Goal: Transaction & Acquisition: Purchase product/service

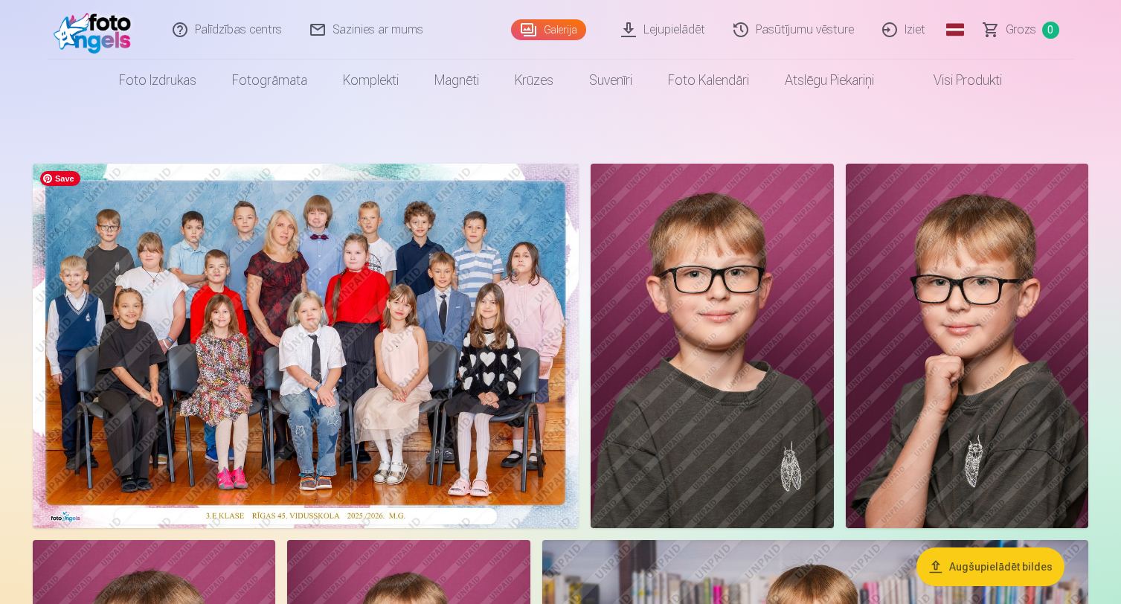
click at [384, 390] on img at bounding box center [306, 346] width 546 height 364
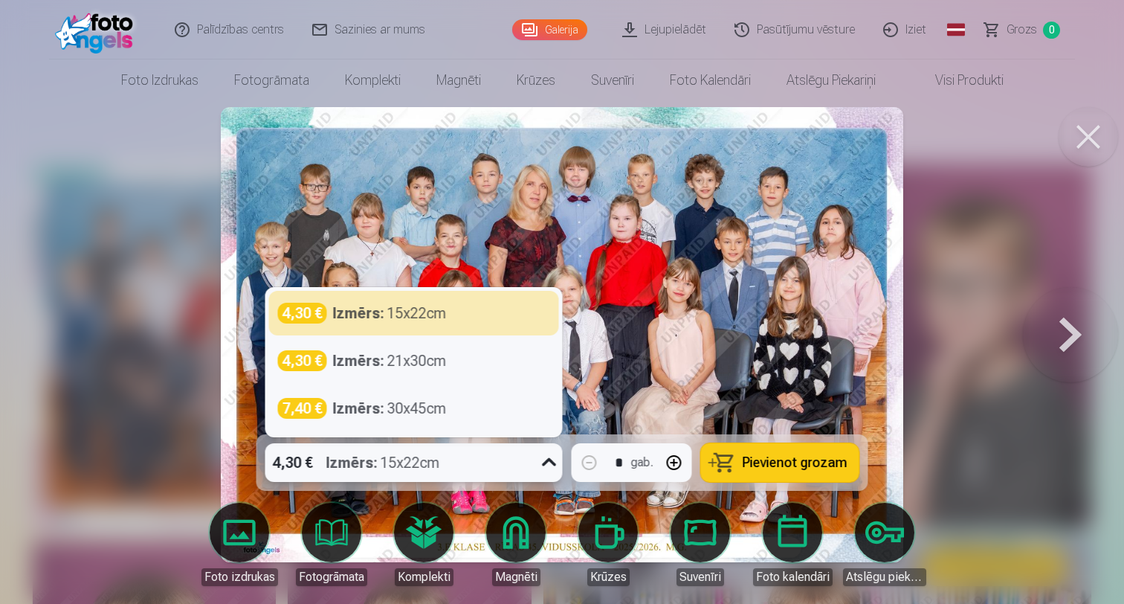
click at [477, 454] on div "4,30 € Izmērs : 15x22cm" at bounding box center [399, 462] width 269 height 39
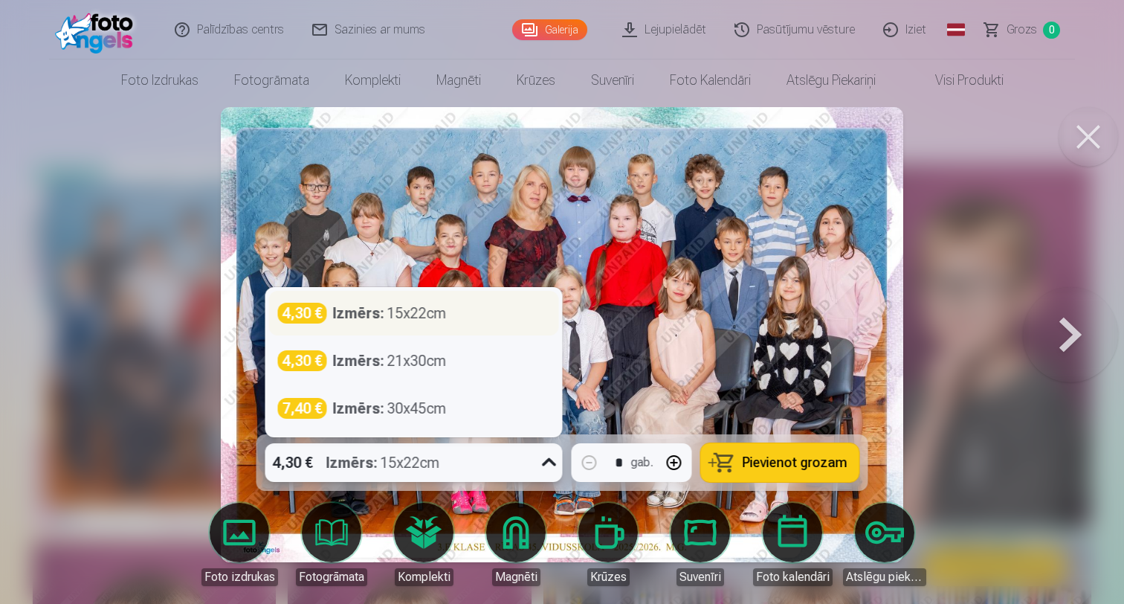
click at [427, 318] on div "Izmērs : 15x22cm" at bounding box center [390, 313] width 114 height 21
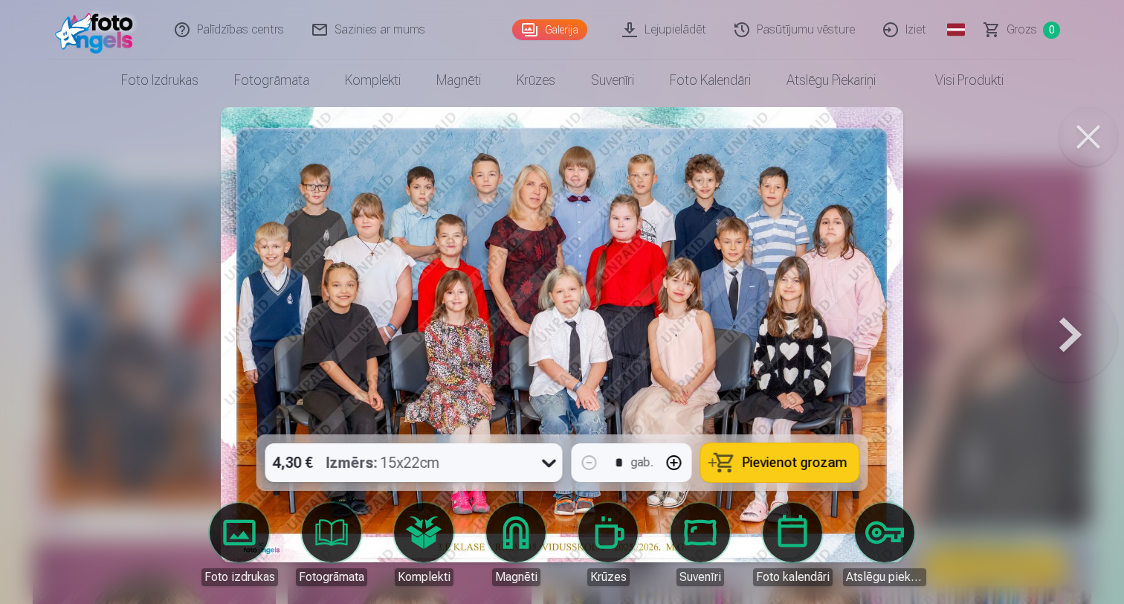
click at [807, 464] on span "Pievienot grozam" at bounding box center [795, 462] width 105 height 13
click at [1070, 335] on button at bounding box center [1070, 335] width 95 height 170
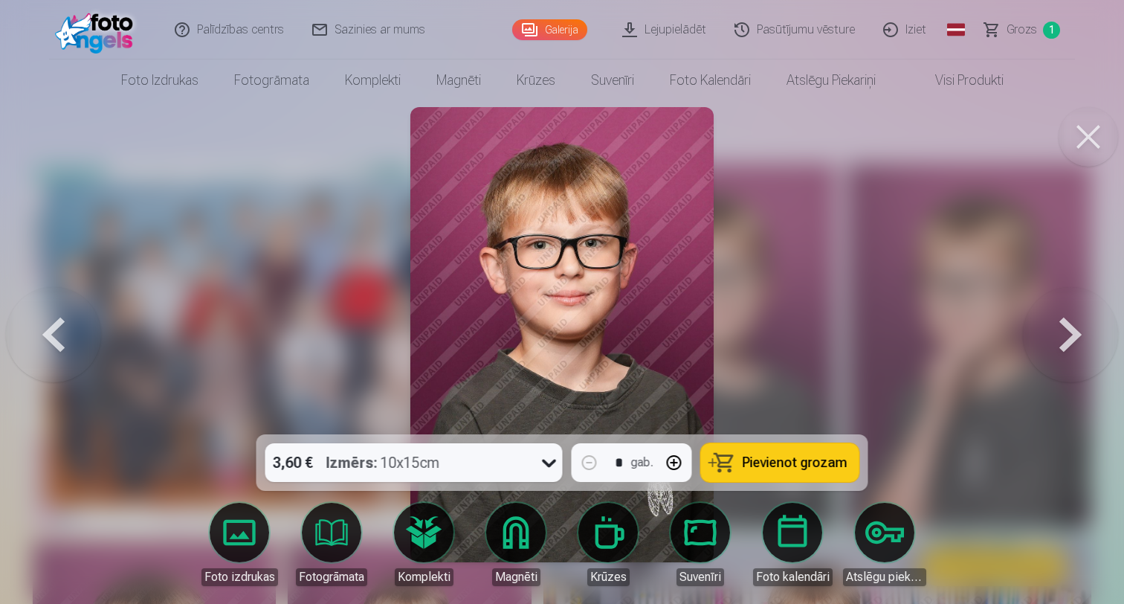
click at [1098, 149] on button at bounding box center [1088, 136] width 59 height 59
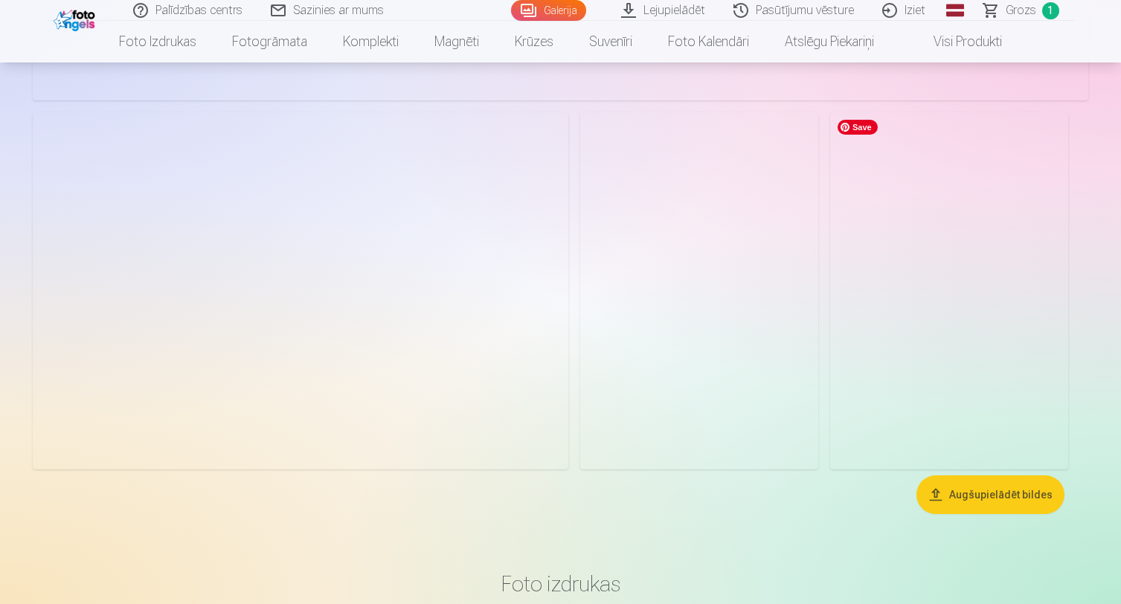
scroll to position [3174, 0]
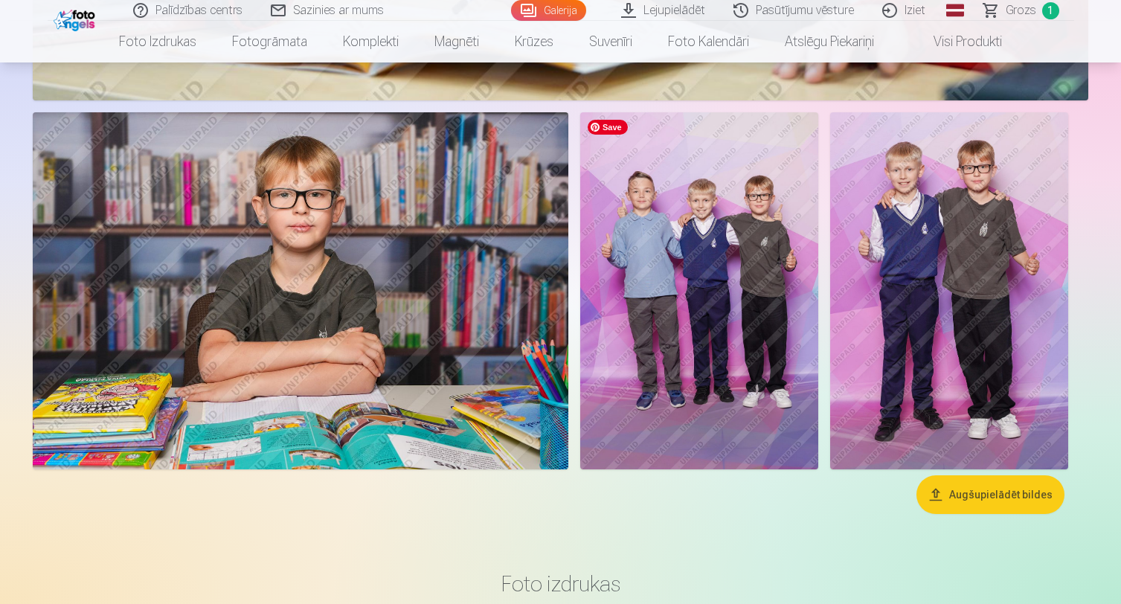
click at [738, 324] on img at bounding box center [699, 290] width 238 height 357
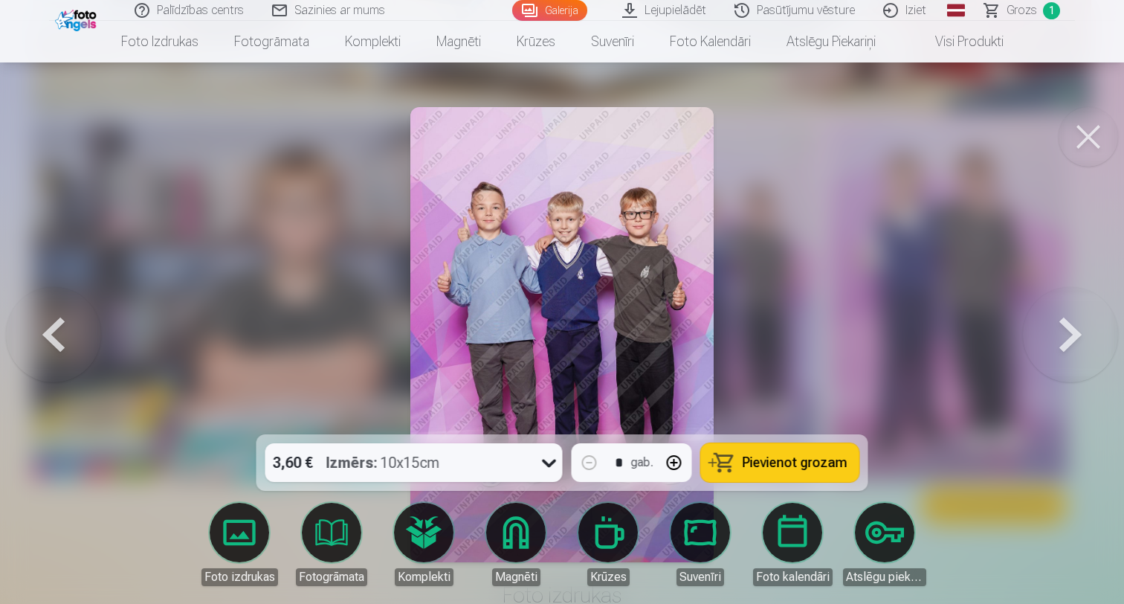
click at [1076, 140] on button at bounding box center [1088, 136] width 59 height 59
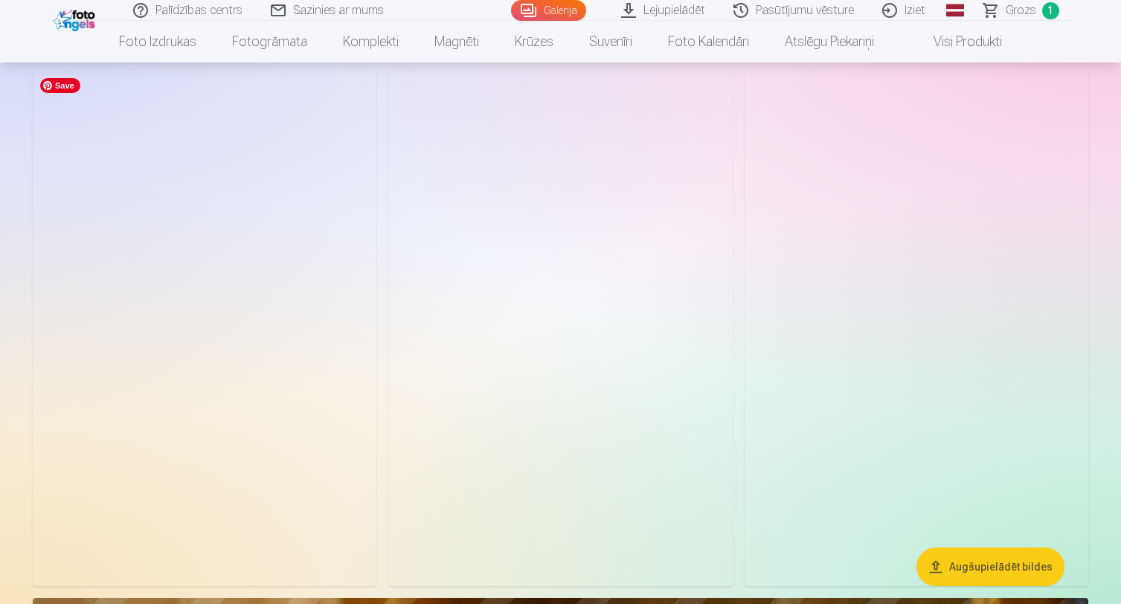
scroll to position [1979, 0]
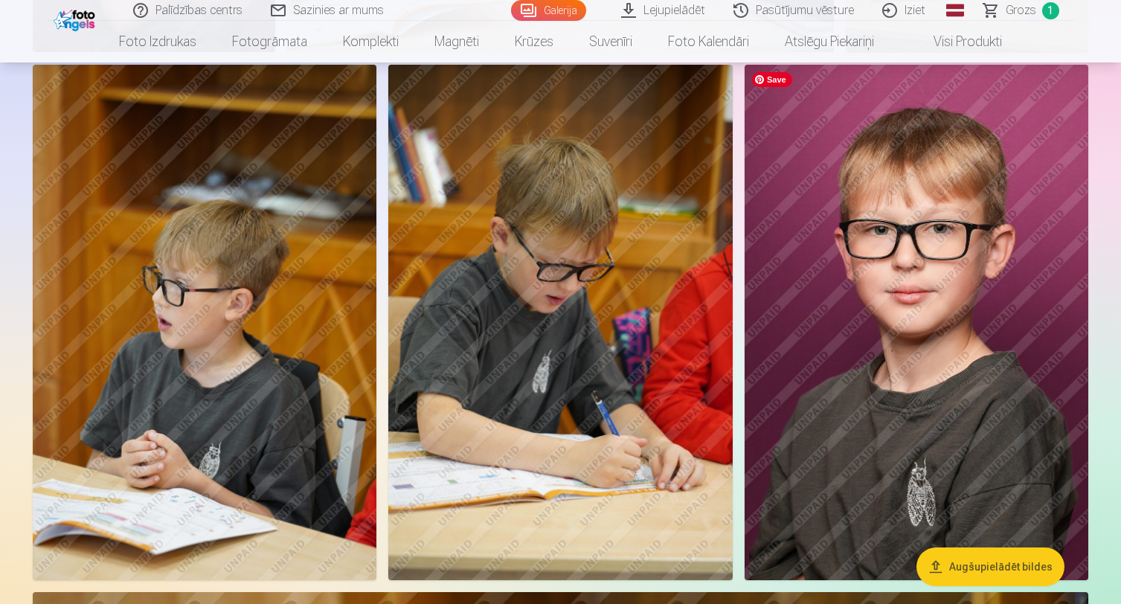
click at [906, 383] on img at bounding box center [916, 322] width 344 height 515
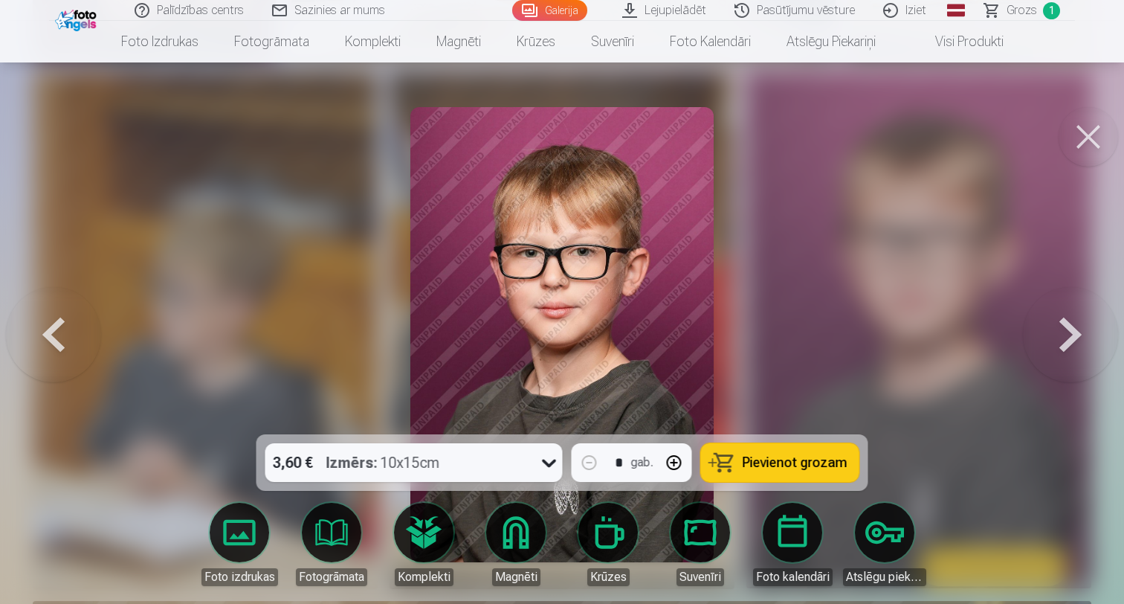
click at [489, 458] on div "3,60 € Izmērs : 10x15cm" at bounding box center [399, 462] width 269 height 39
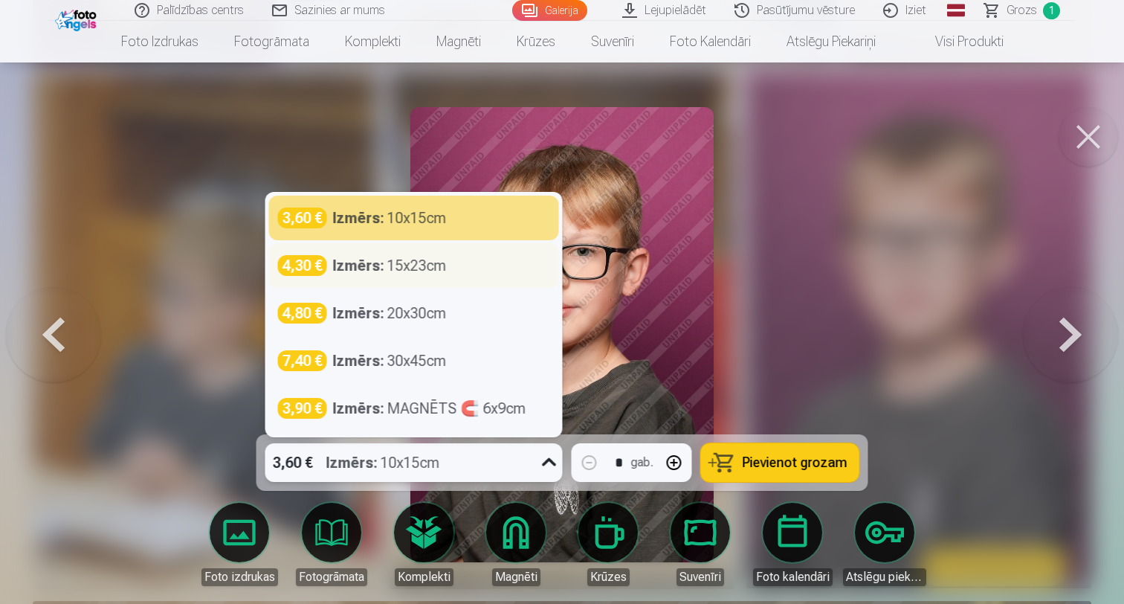
click at [417, 268] on div "Izmērs : 15x23cm" at bounding box center [390, 265] width 114 height 21
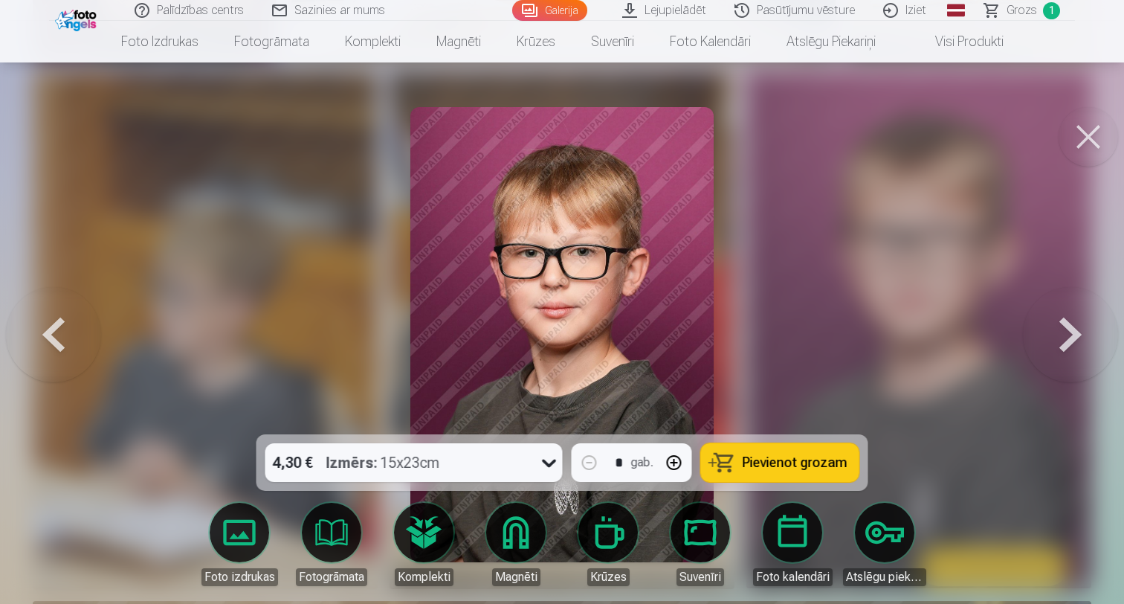
click at [767, 465] on span "Pievienot grozam" at bounding box center [795, 462] width 105 height 13
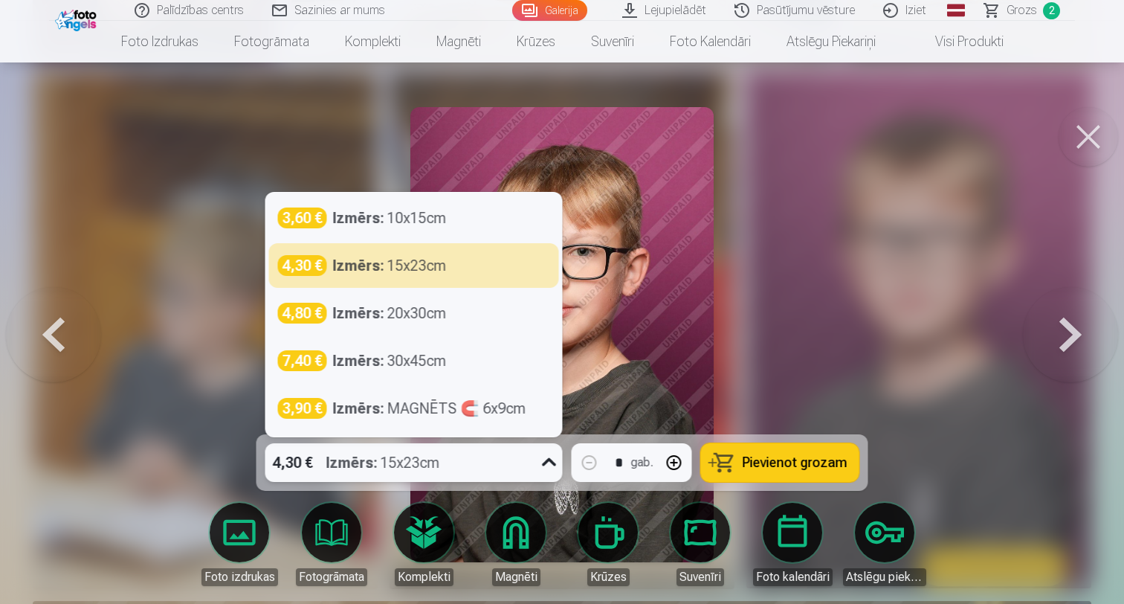
click at [409, 464] on div "Izmērs : 15x23cm" at bounding box center [383, 462] width 114 height 39
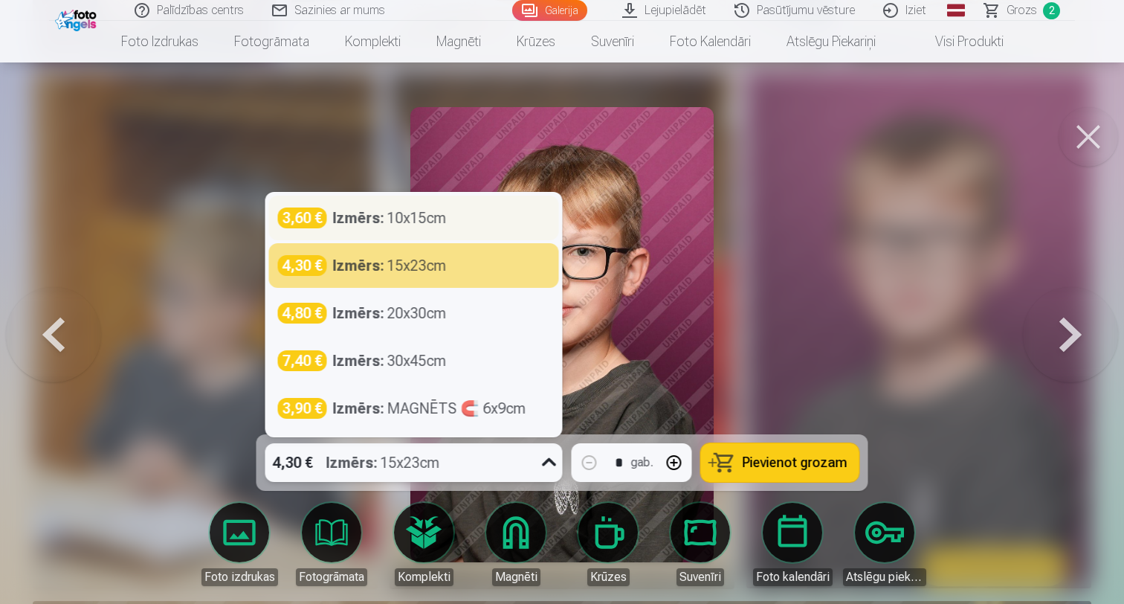
click at [409, 217] on div "Izmērs : 10x15cm" at bounding box center [390, 217] width 114 height 21
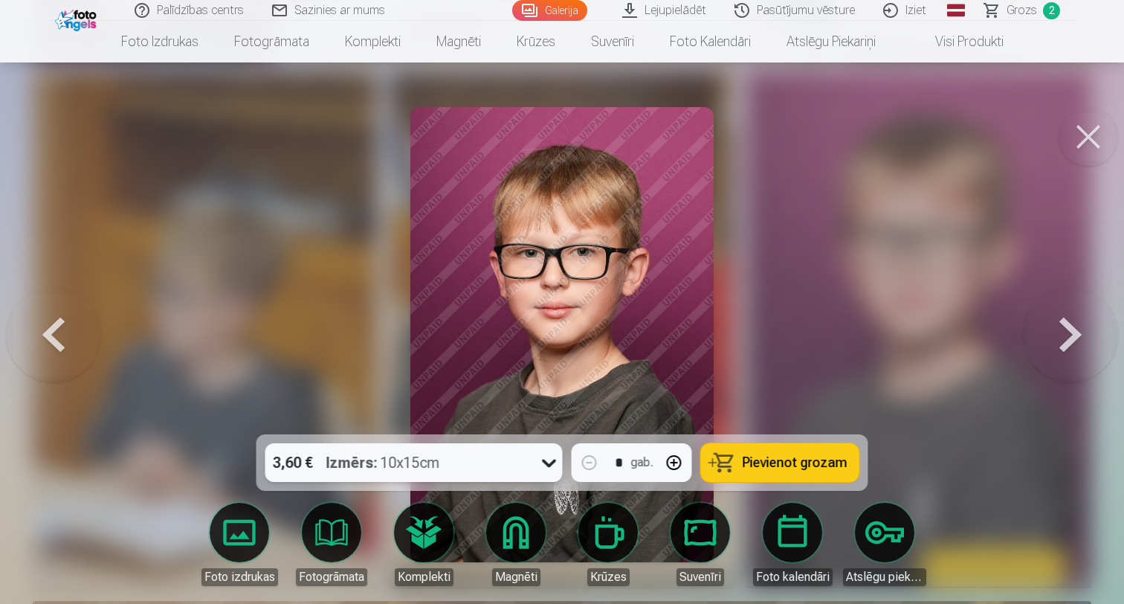
click at [680, 463] on button "button" at bounding box center [675, 463] width 36 height 36
click at [768, 461] on span "Pievienot grozam" at bounding box center [795, 462] width 105 height 13
type input "*"
click at [1073, 321] on button at bounding box center [1070, 335] width 95 height 170
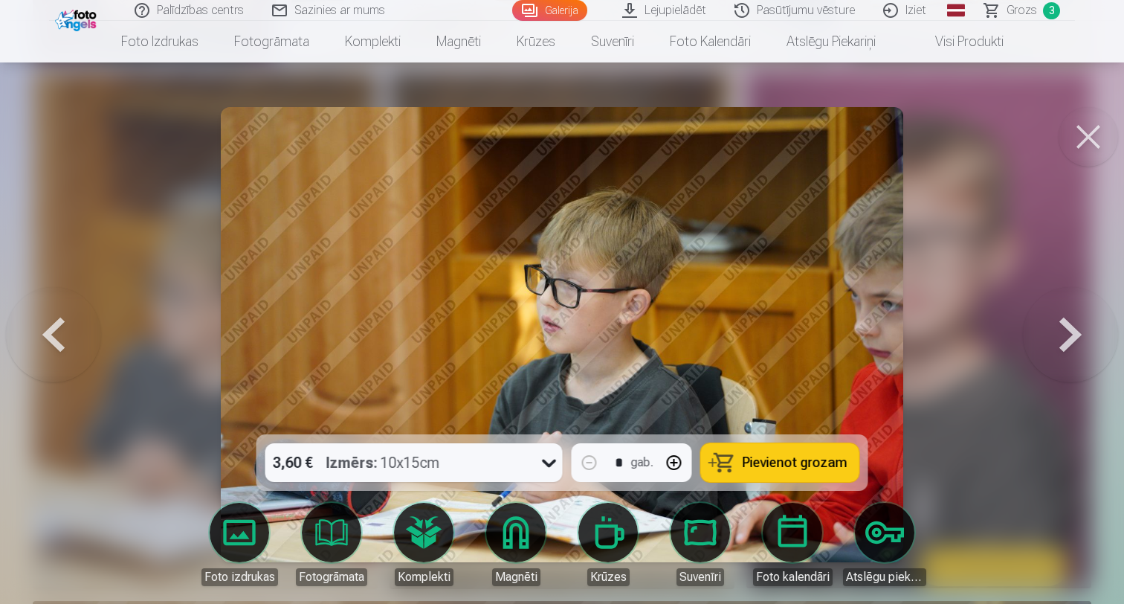
click at [1080, 138] on button at bounding box center [1088, 136] width 59 height 59
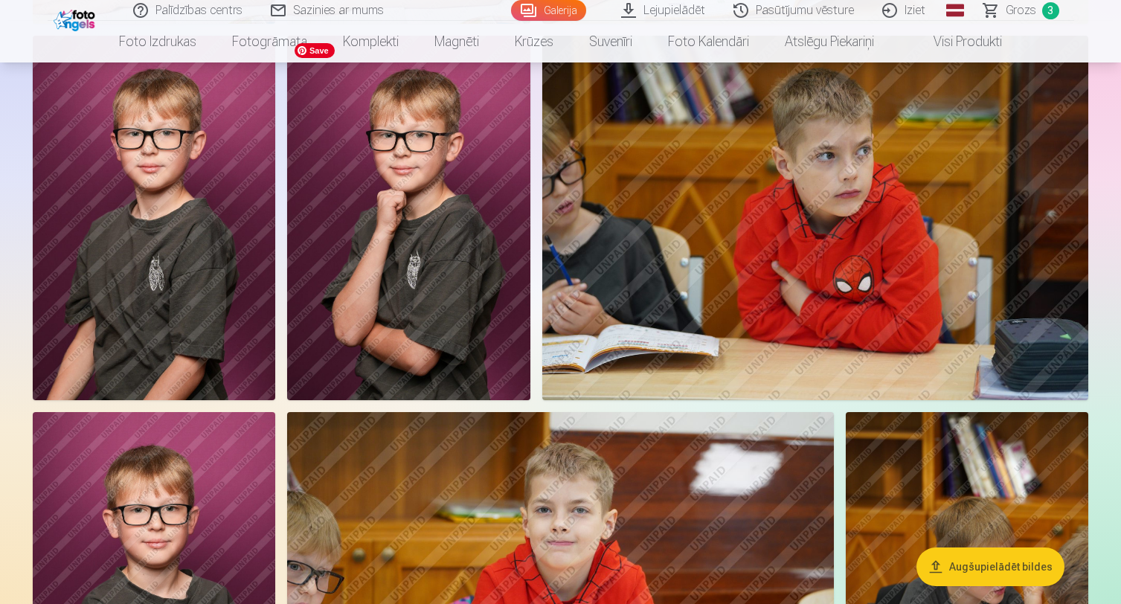
scroll to position [1266, 0]
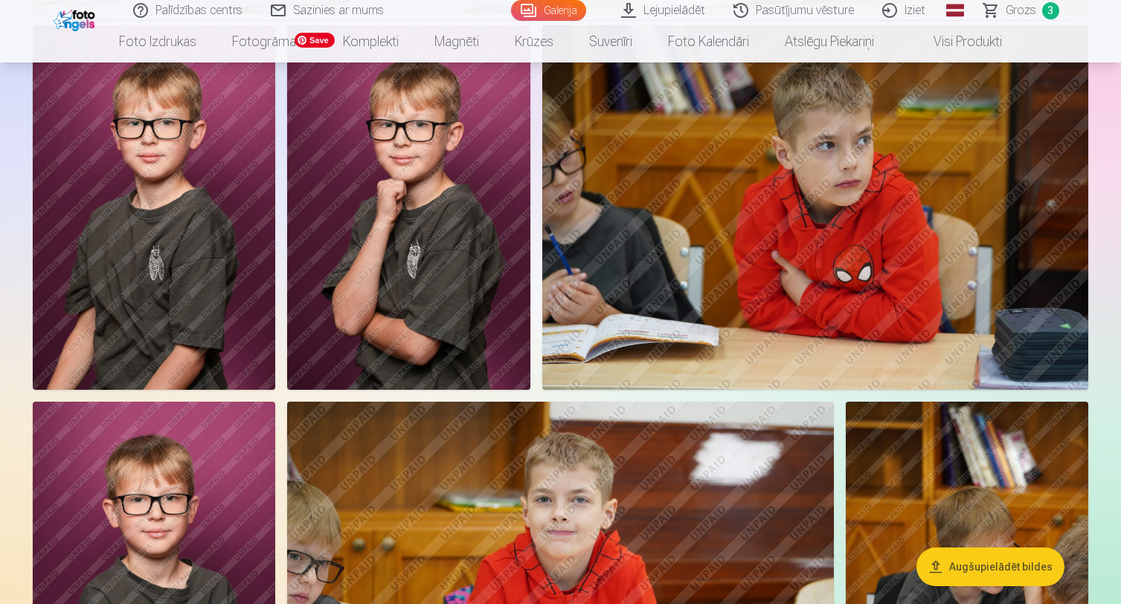
click at [445, 250] on img at bounding box center [408, 207] width 242 height 364
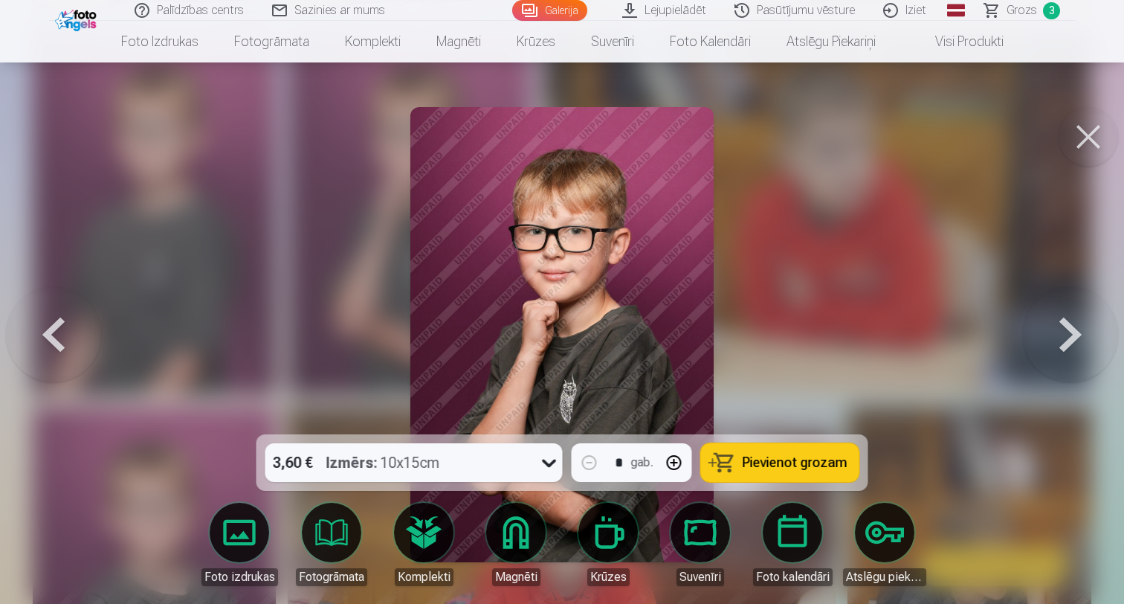
click at [795, 469] on span "Pievienot grozam" at bounding box center [795, 462] width 105 height 13
click at [1087, 146] on button at bounding box center [1088, 136] width 59 height 59
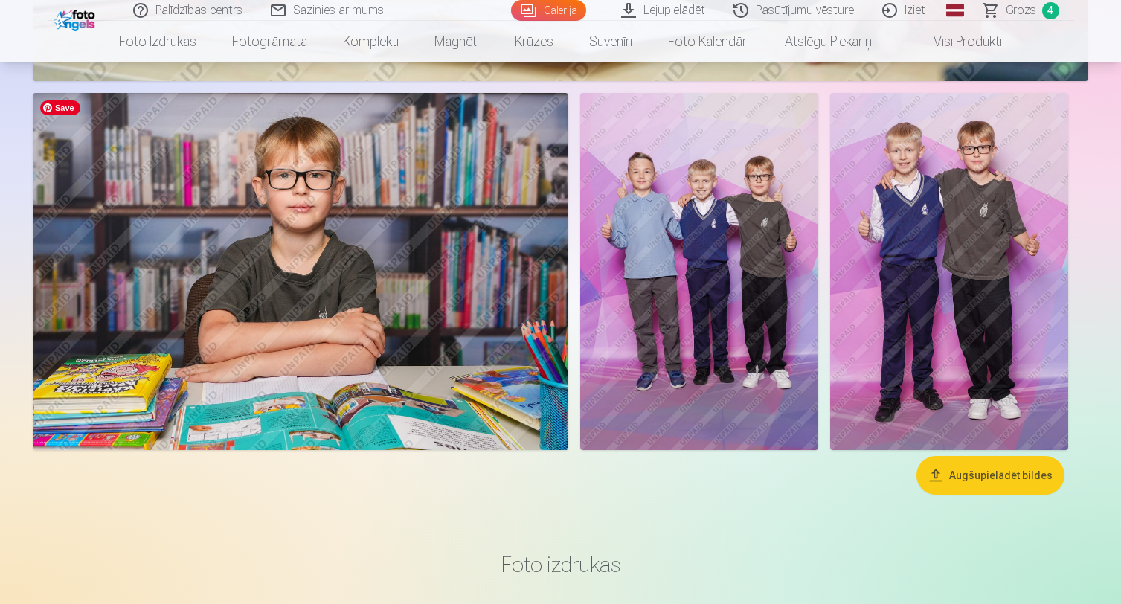
scroll to position [3203, 0]
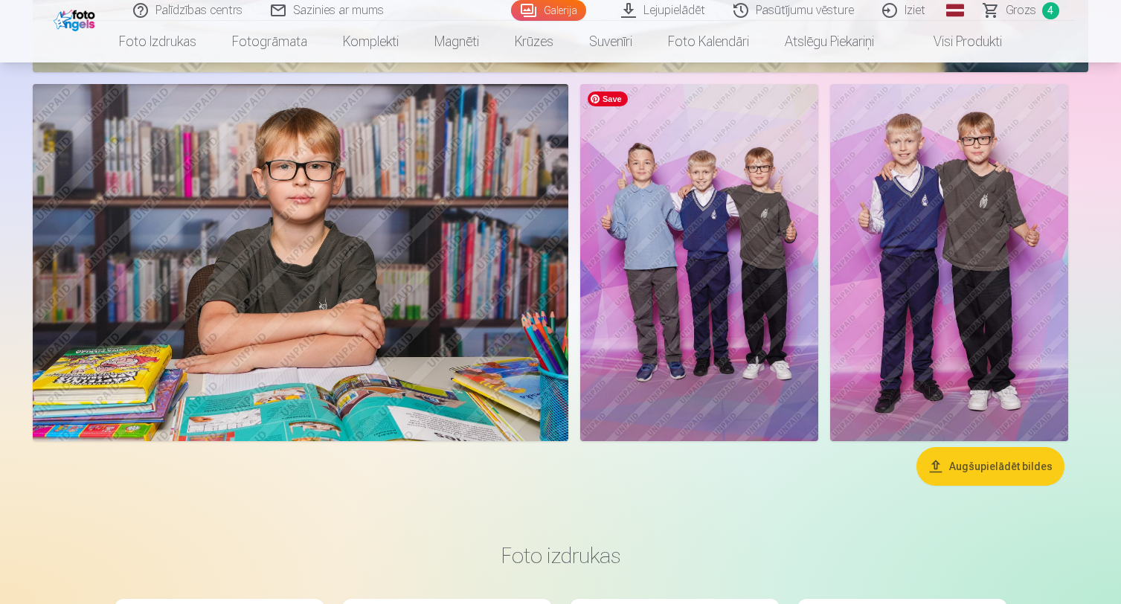
click at [773, 255] on img at bounding box center [699, 262] width 238 height 357
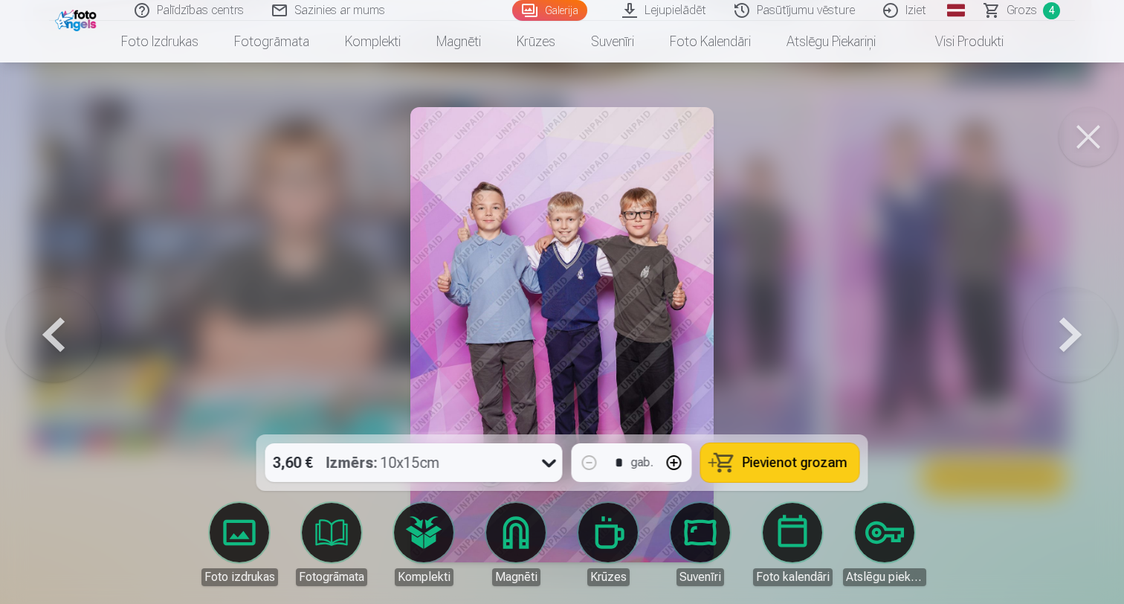
click at [422, 460] on div "Izmērs : 10x15cm" at bounding box center [383, 462] width 114 height 39
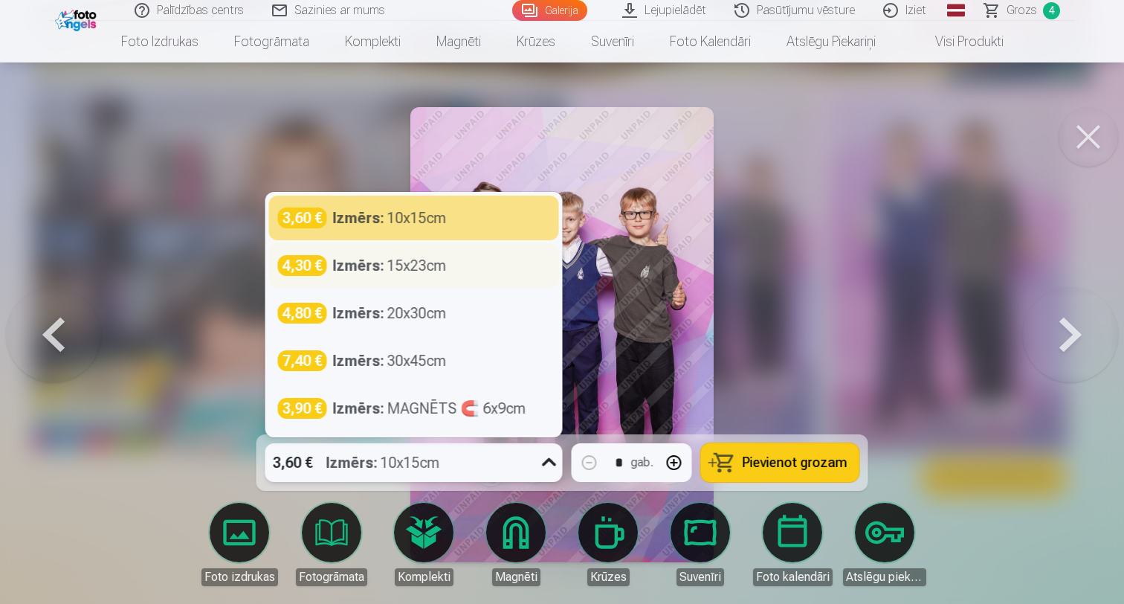
click at [420, 265] on div "Izmērs : 15x23cm" at bounding box center [390, 265] width 114 height 21
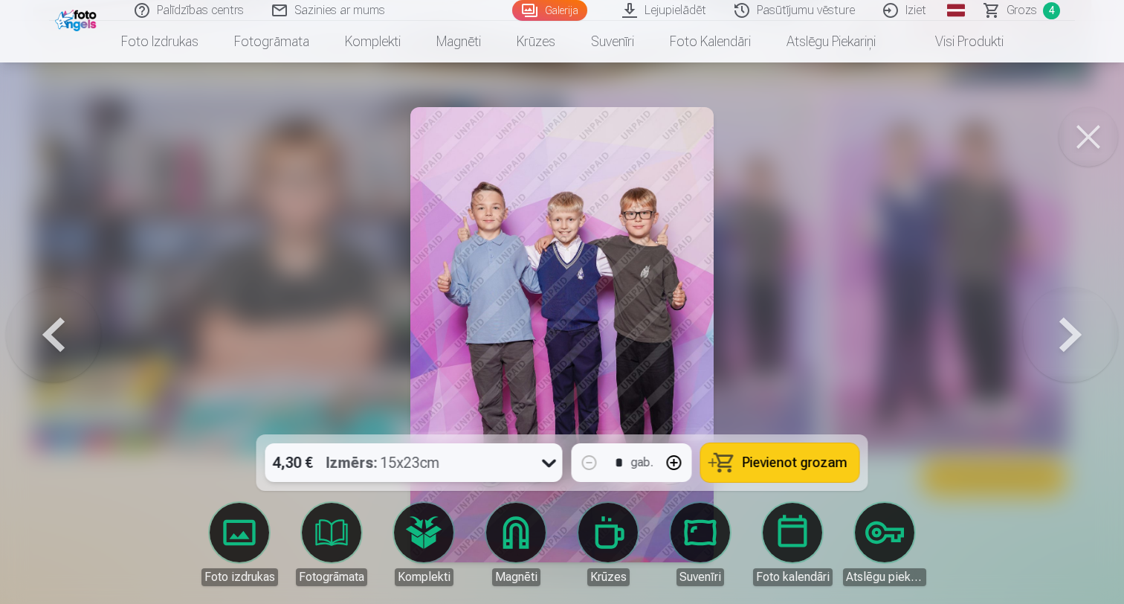
click at [816, 465] on span "Pievienot grozam" at bounding box center [795, 462] width 105 height 13
click at [1089, 130] on button at bounding box center [1088, 136] width 59 height 59
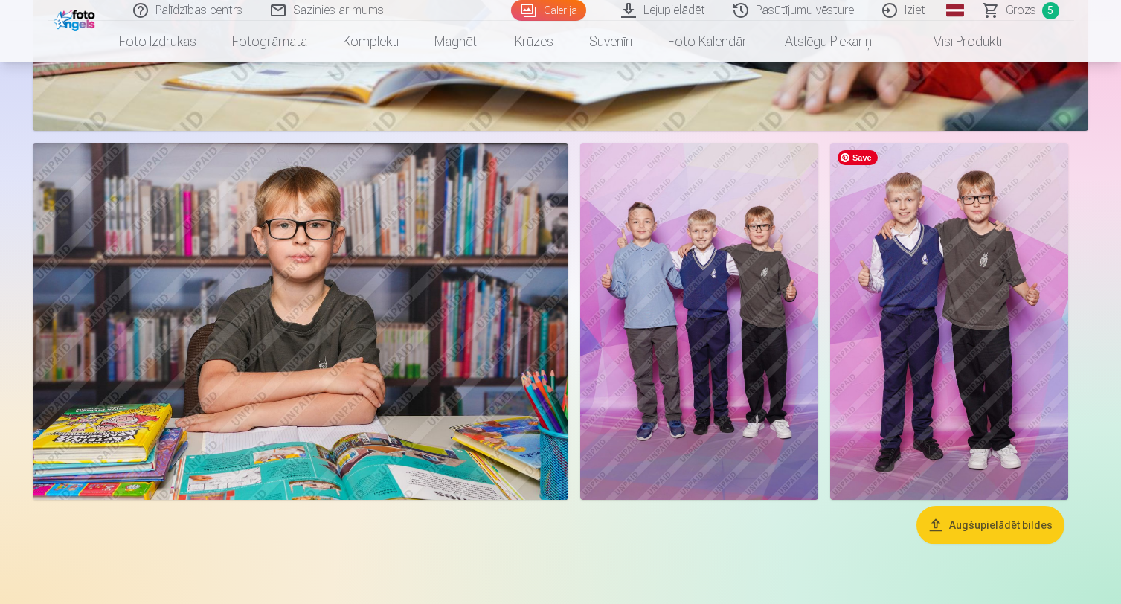
scroll to position [3140, 0]
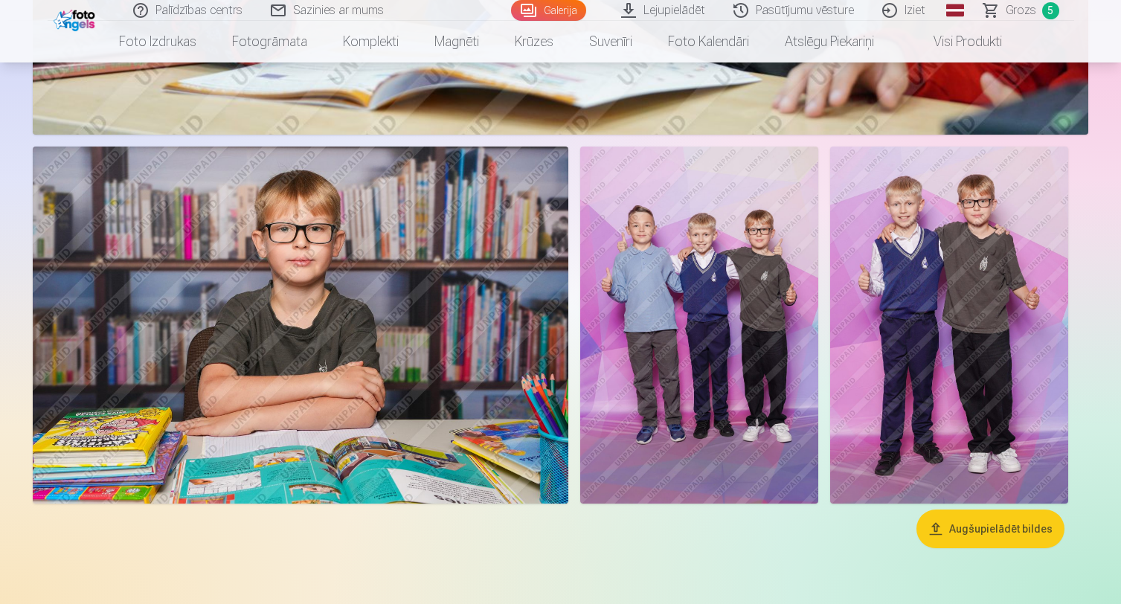
click at [1051, 11] on span "5" at bounding box center [1050, 10] width 17 height 17
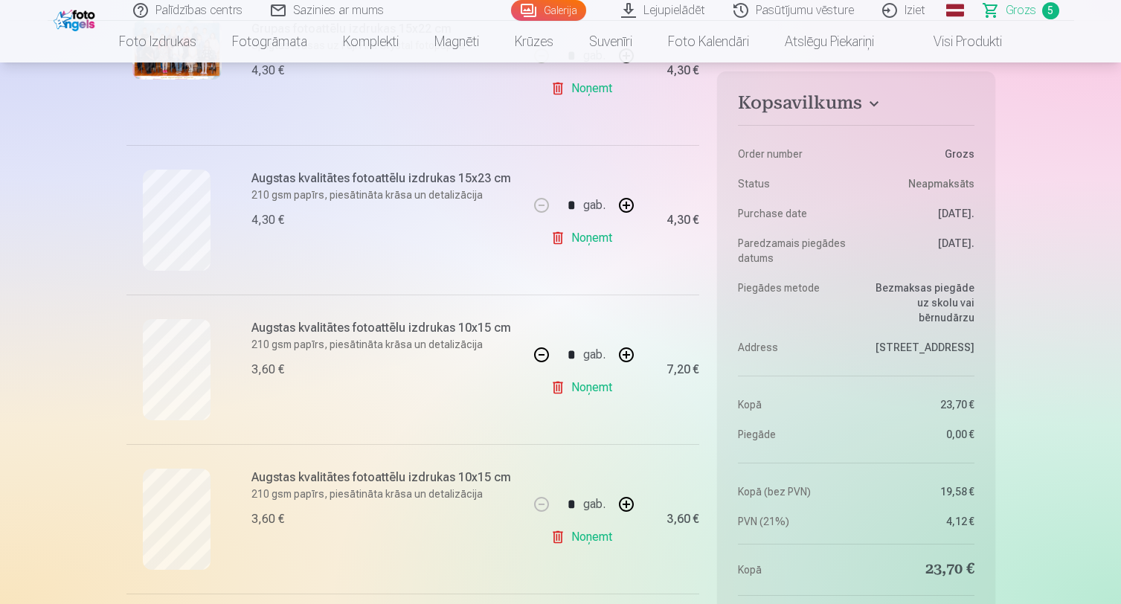
scroll to position [391, 0]
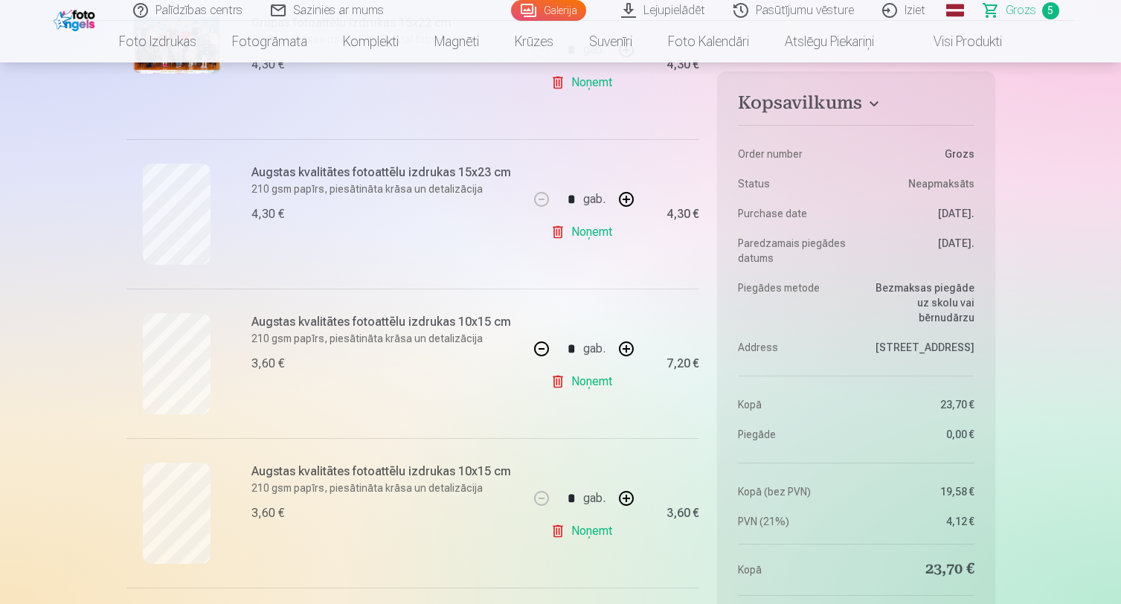
click at [540, 351] on button "button" at bounding box center [541, 349] width 36 height 36
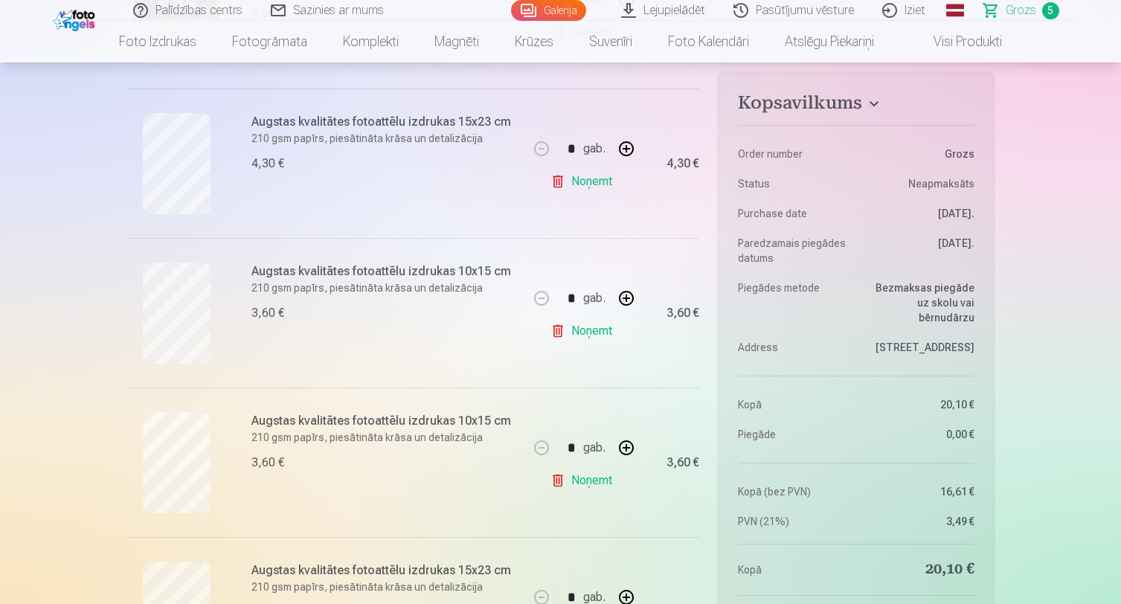
scroll to position [437, 0]
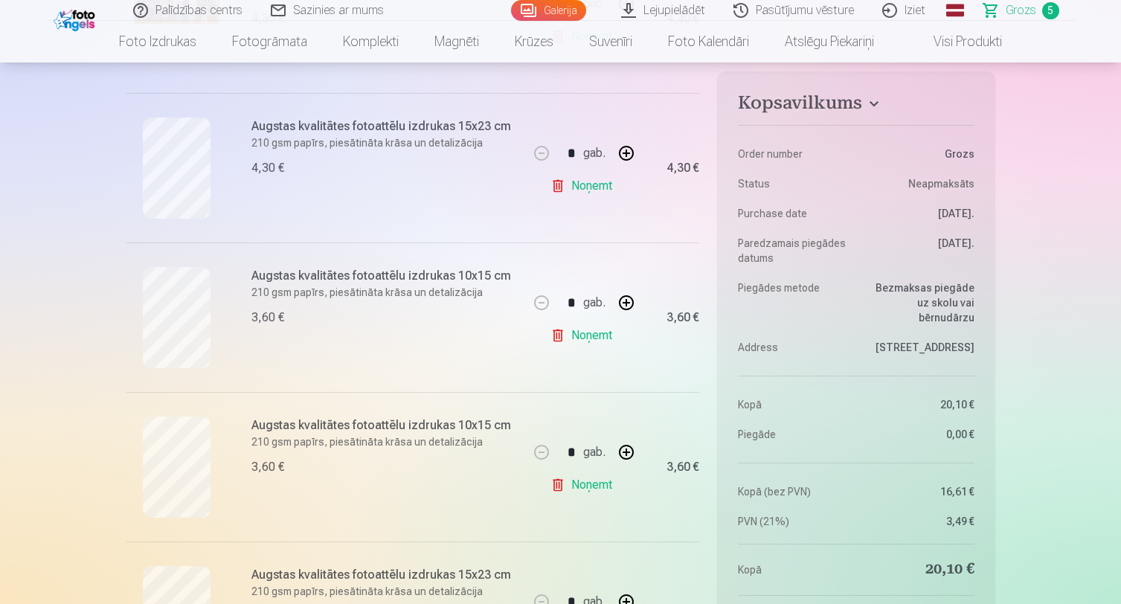
click at [592, 188] on link "Noņemt" at bounding box center [584, 186] width 68 height 30
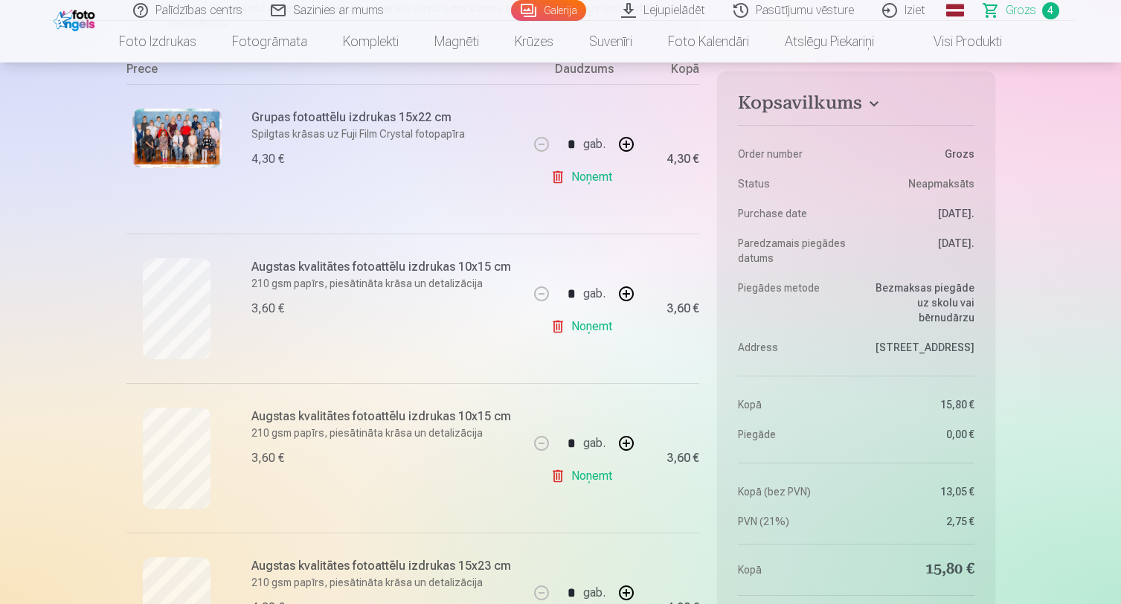
scroll to position [292, 0]
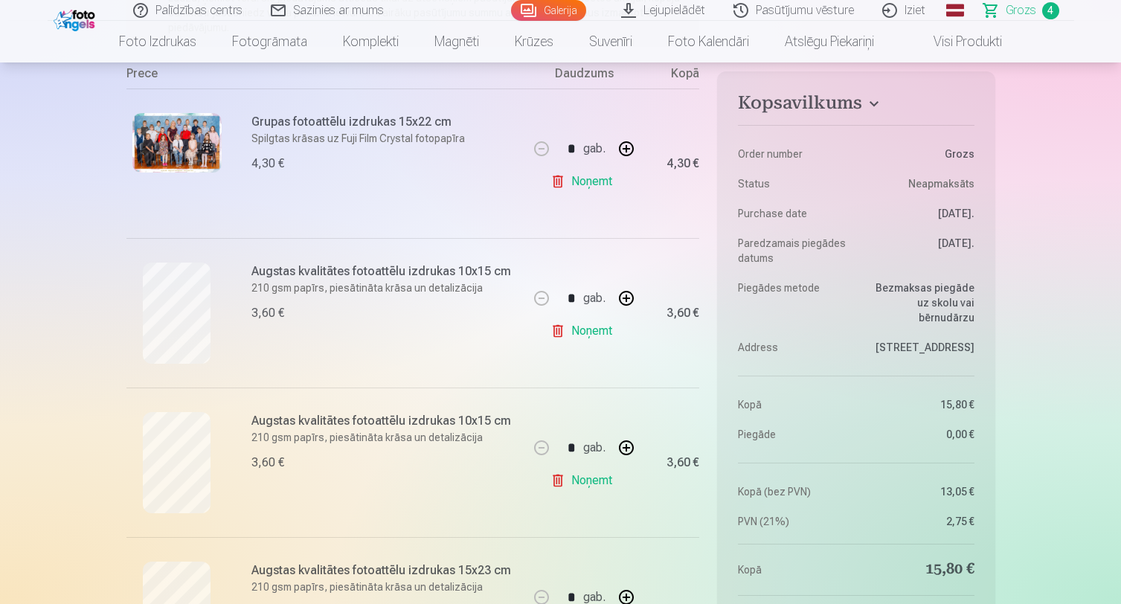
click at [626, 450] on button "button" at bounding box center [626, 448] width 36 height 36
type input "*"
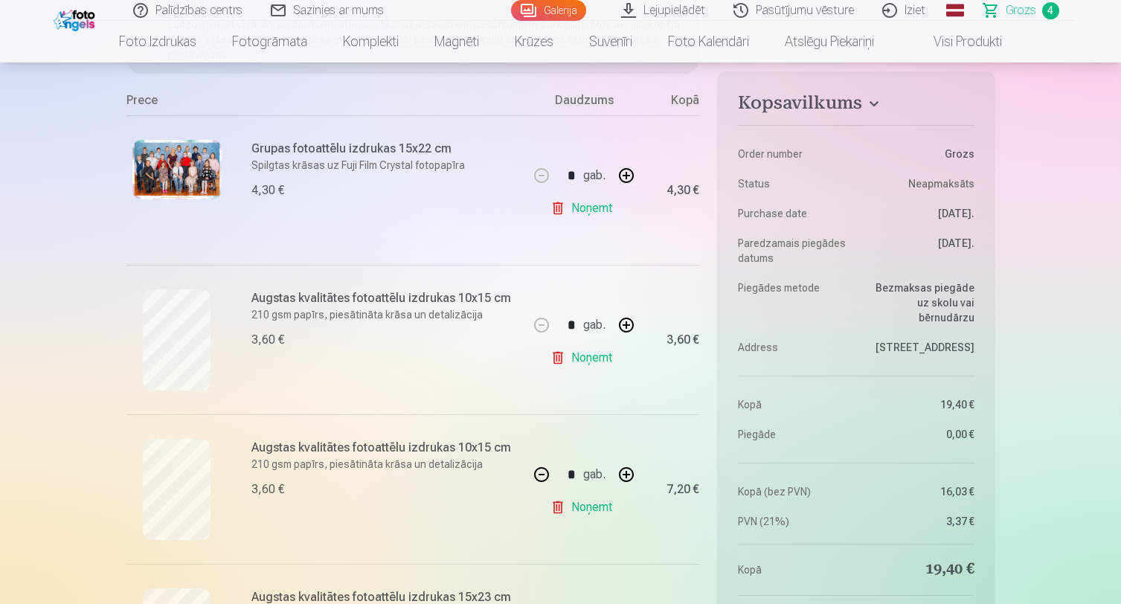
scroll to position [268, 0]
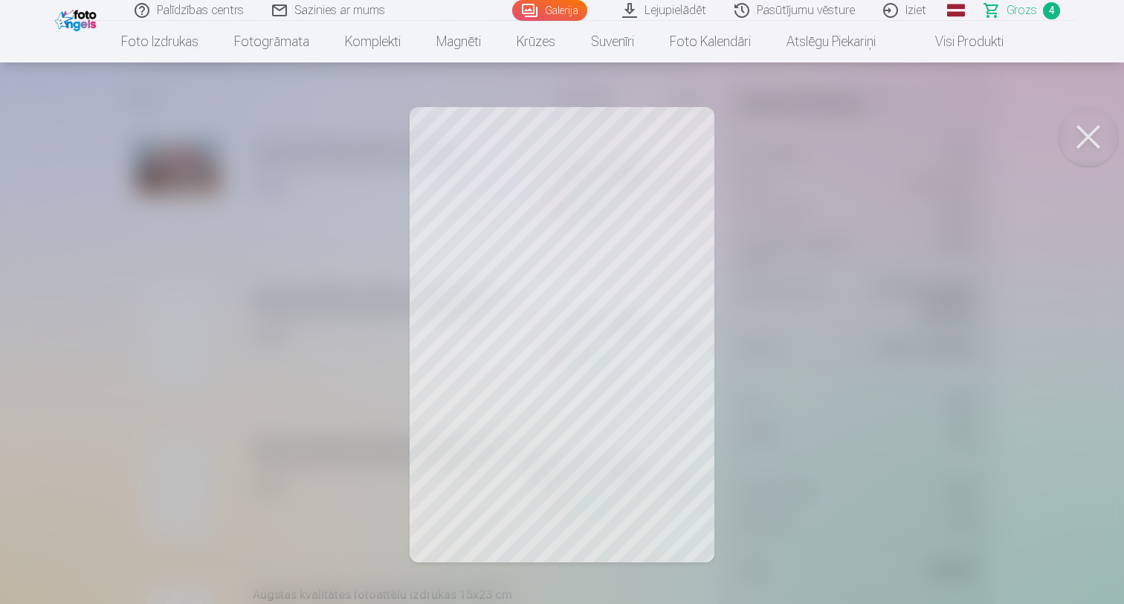
click at [1089, 139] on button at bounding box center [1088, 136] width 59 height 59
click at [1083, 134] on button at bounding box center [1088, 136] width 59 height 59
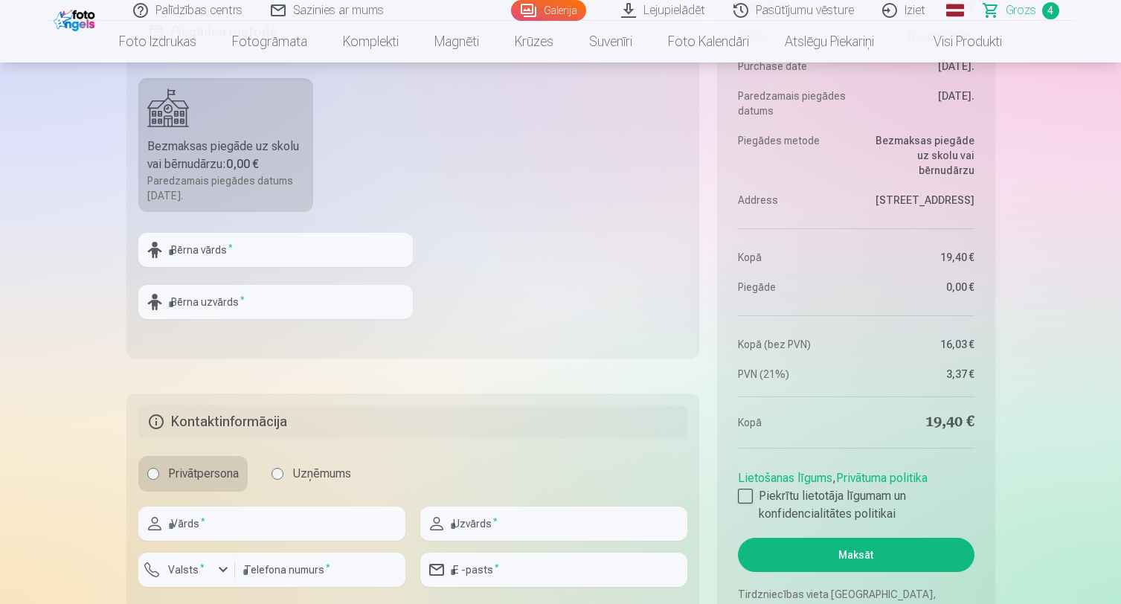
scroll to position [912, 0]
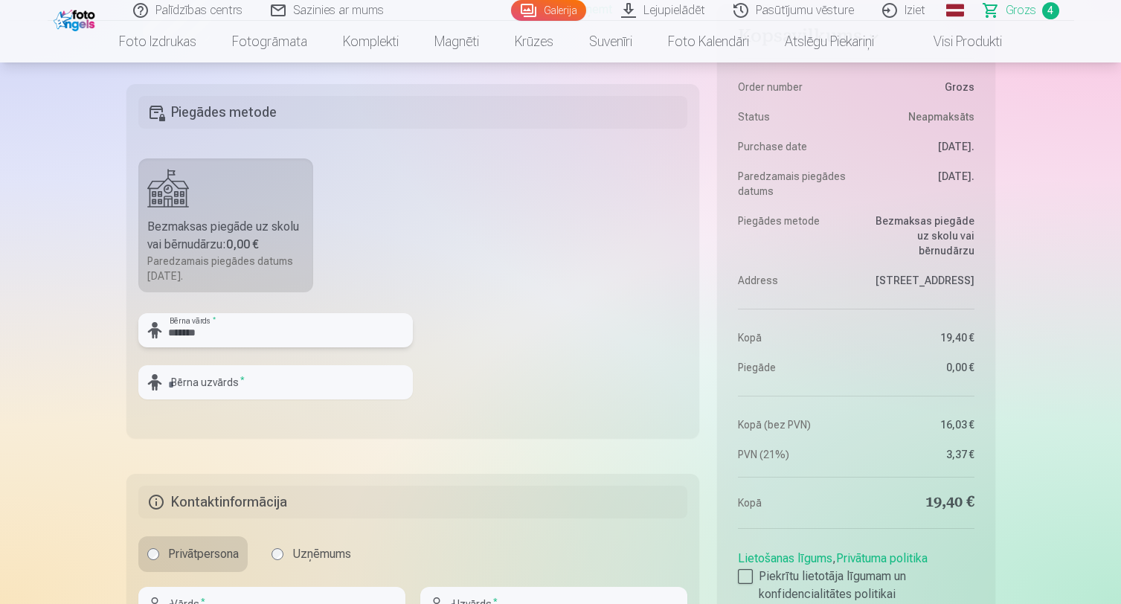
type input "*******"
type input "*********"
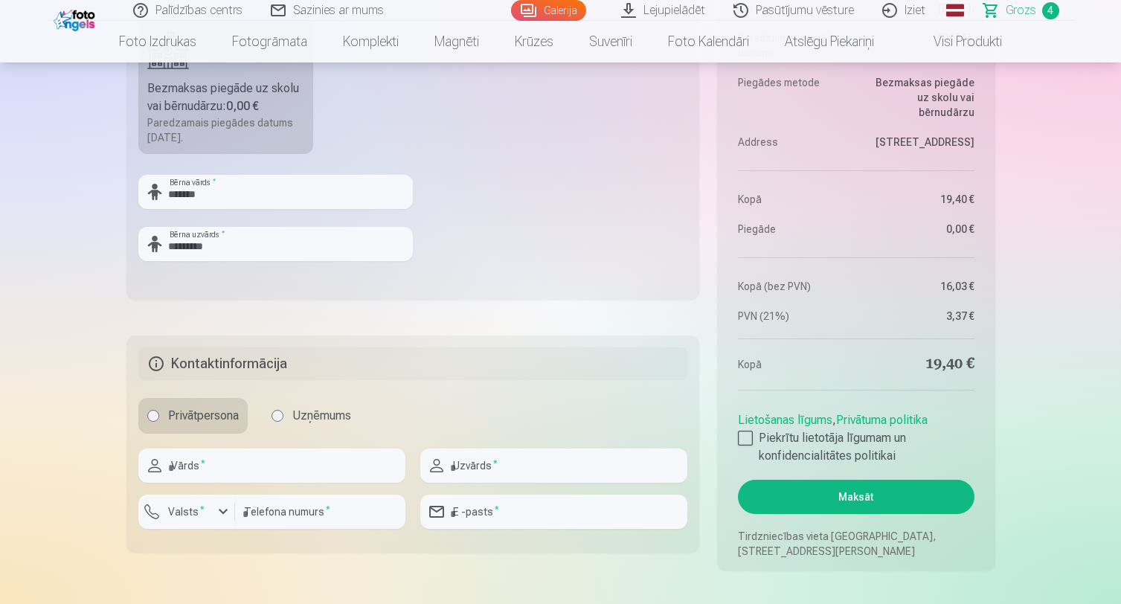
scroll to position [1206, 0]
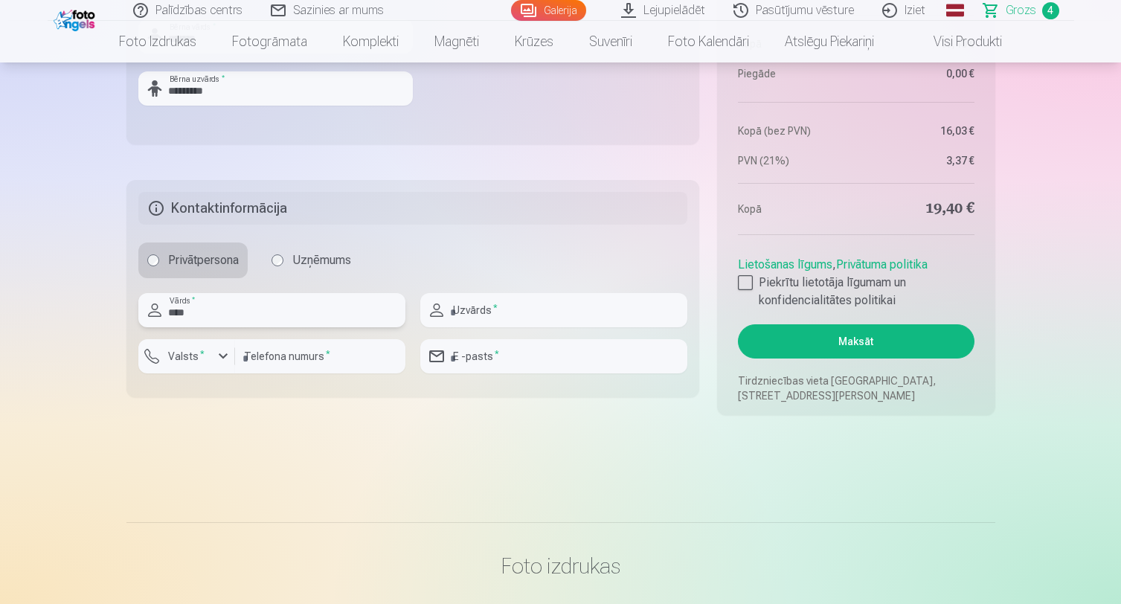
type input "****"
type input "*********"
type input "***"
type input "**********"
click at [278, 353] on input "number" at bounding box center [320, 356] width 170 height 34
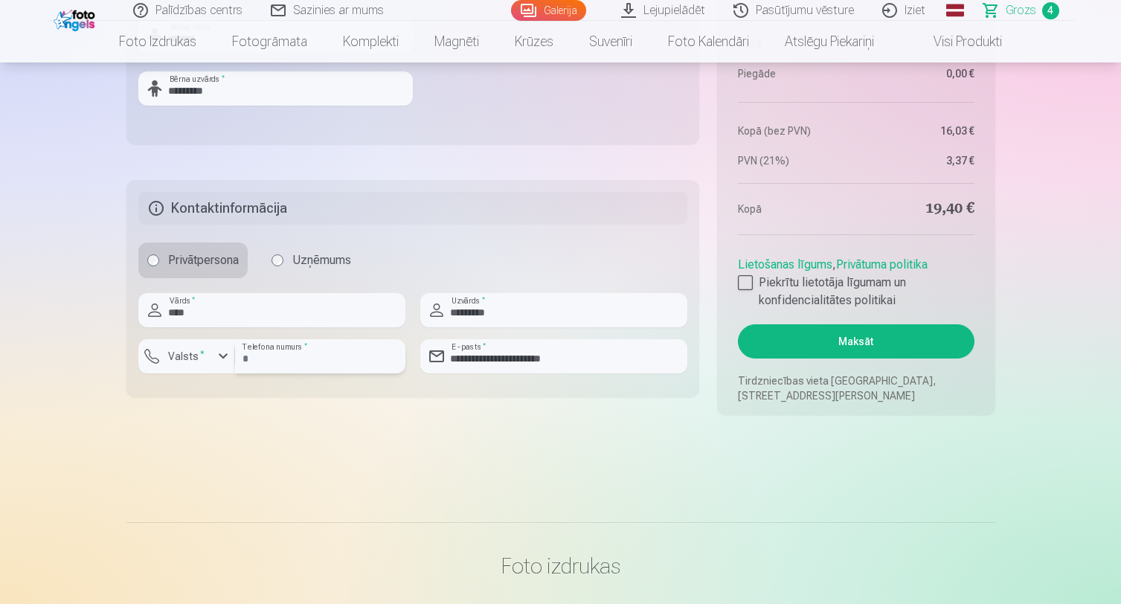
type input "**"
type input "********"
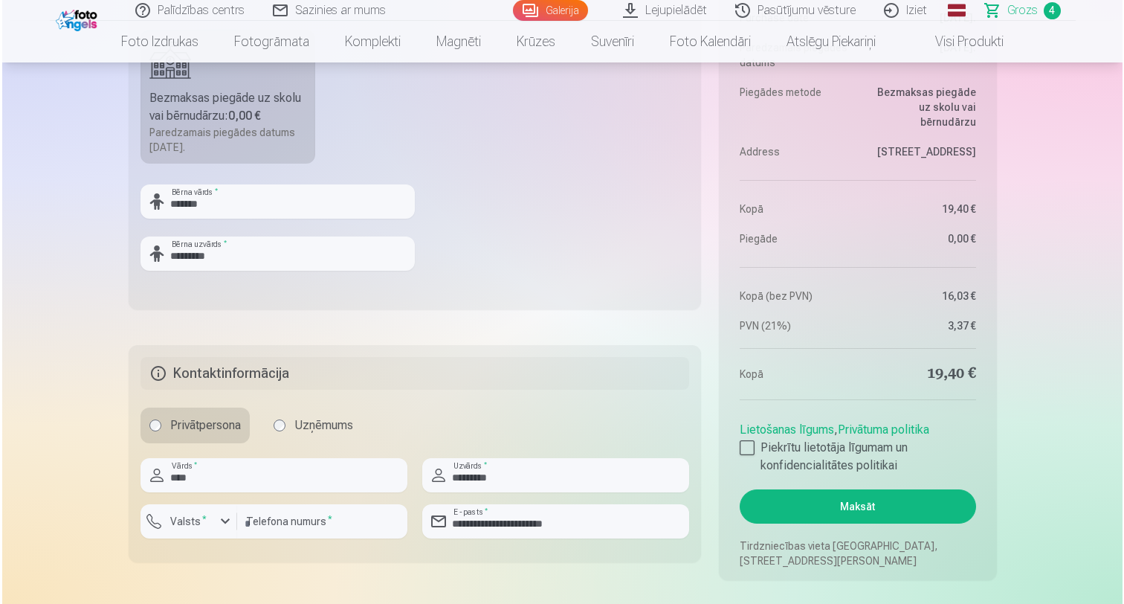
scroll to position [1060, 0]
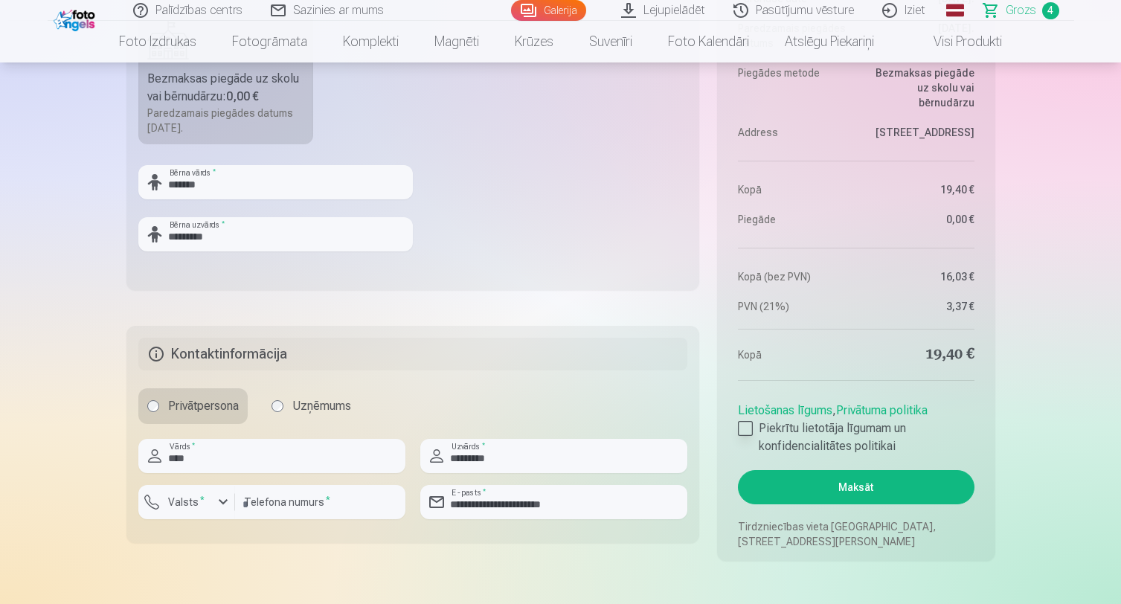
click at [741, 428] on div at bounding box center [745, 428] width 15 height 15
click at [843, 491] on button "Maksāt" at bounding box center [856, 487] width 236 height 34
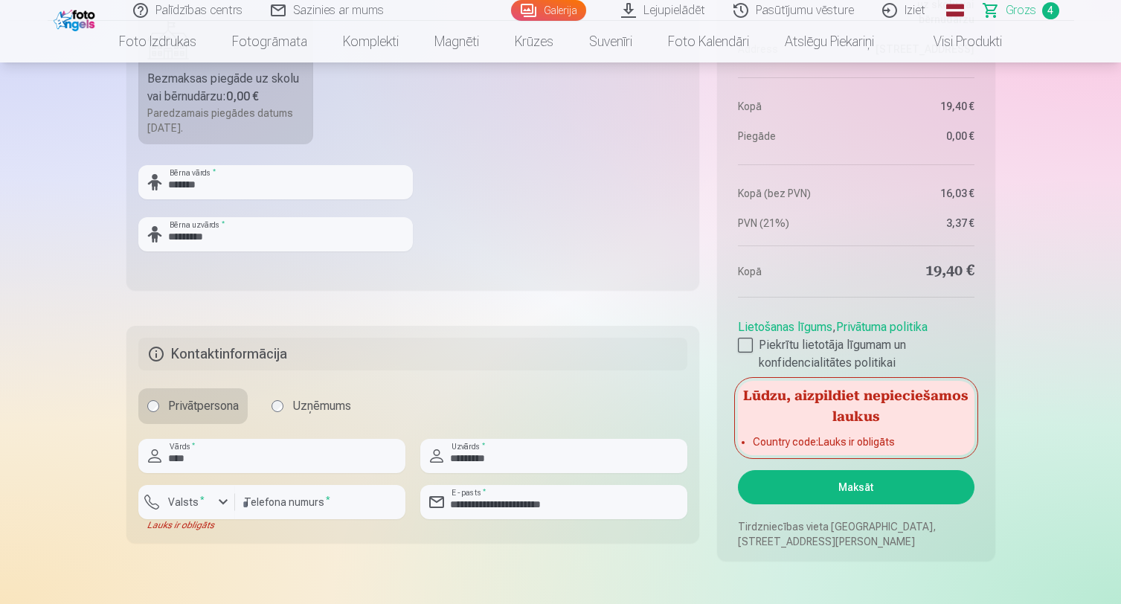
click at [176, 506] on label "Valsts *" at bounding box center [186, 501] width 48 height 15
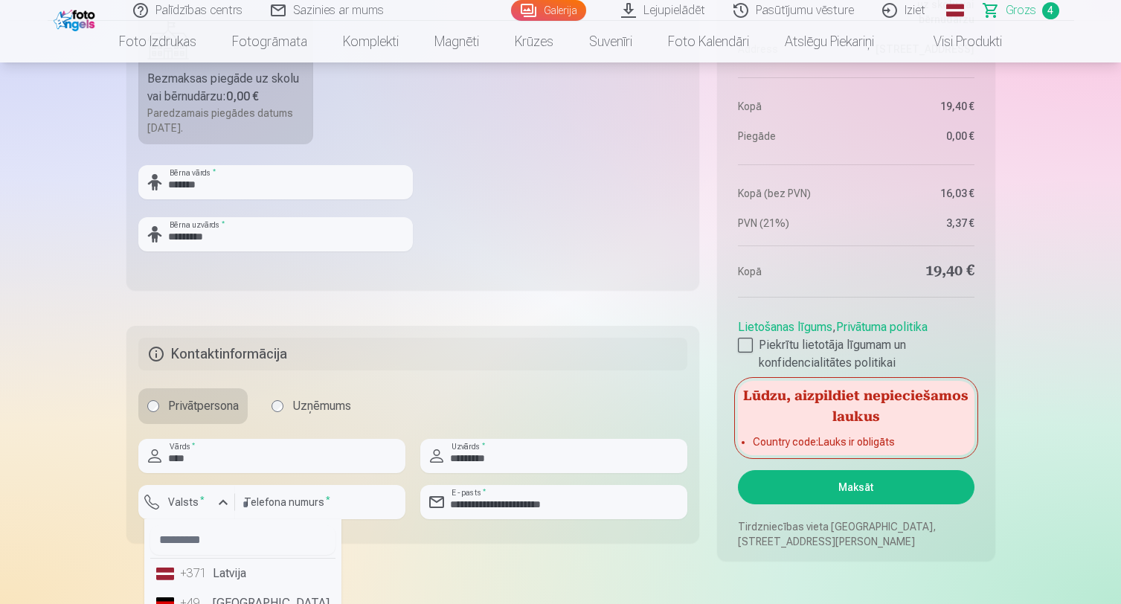
click at [212, 577] on li "+371 Latvija" at bounding box center [242, 573] width 185 height 30
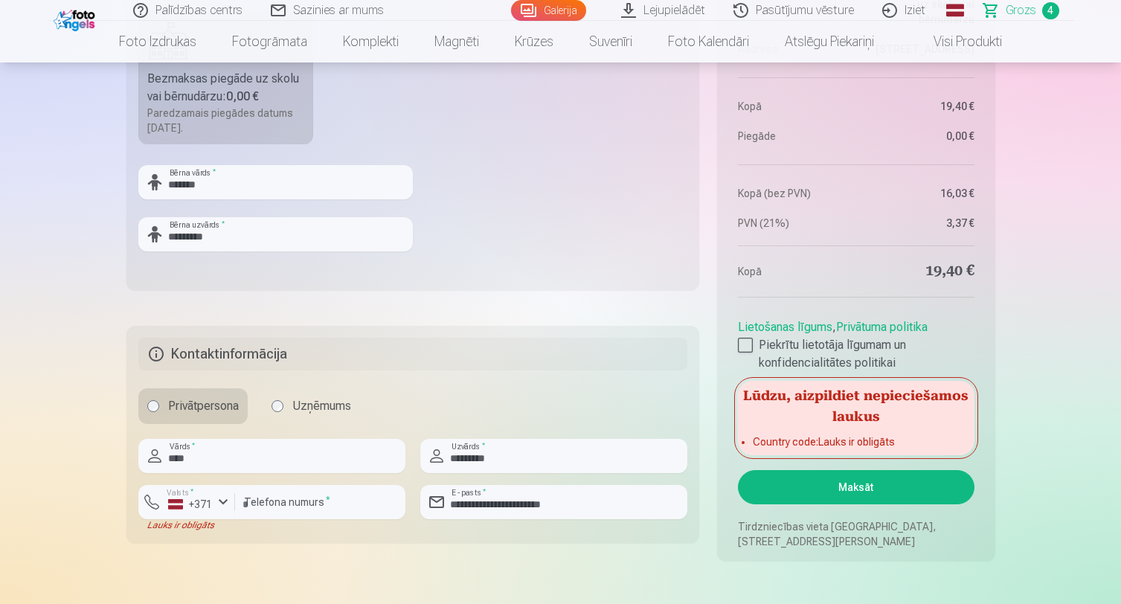
click at [861, 489] on button "Maksāt" at bounding box center [856, 487] width 236 height 34
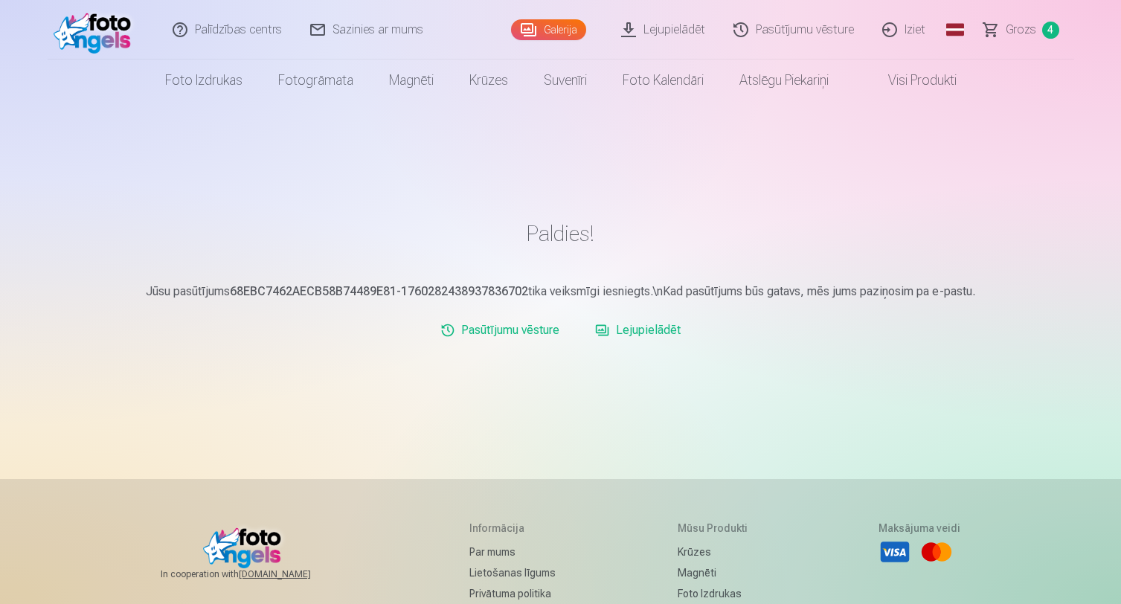
click at [831, 36] on link "Pasūtījumu vēsture" at bounding box center [794, 29] width 149 height 59
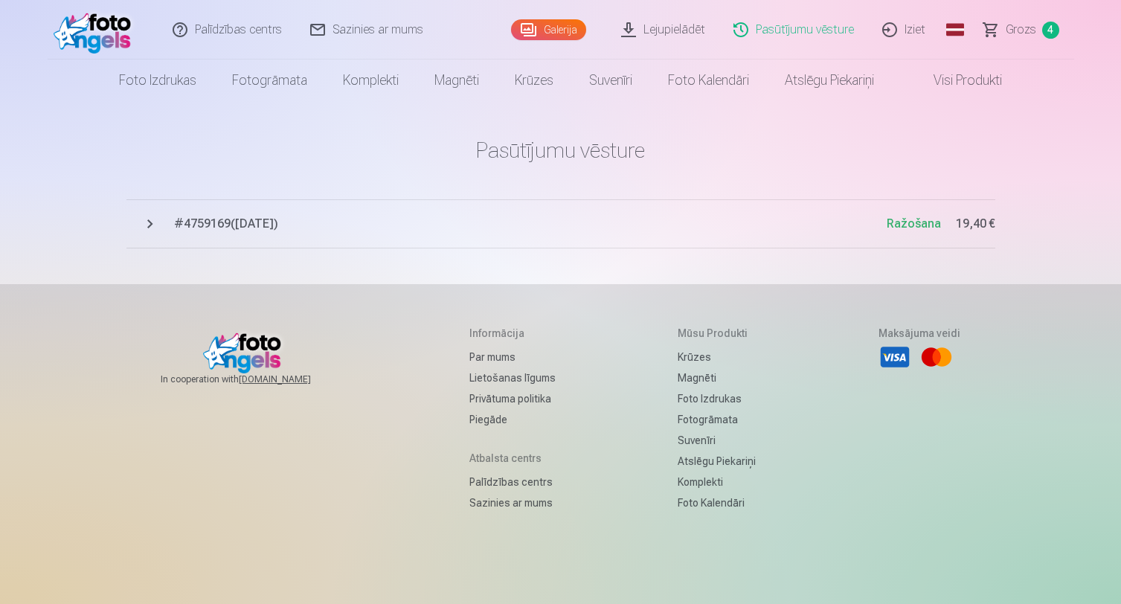
click at [232, 225] on span "# 4759169 ( 12.10.2025 )" at bounding box center [530, 224] width 712 height 18
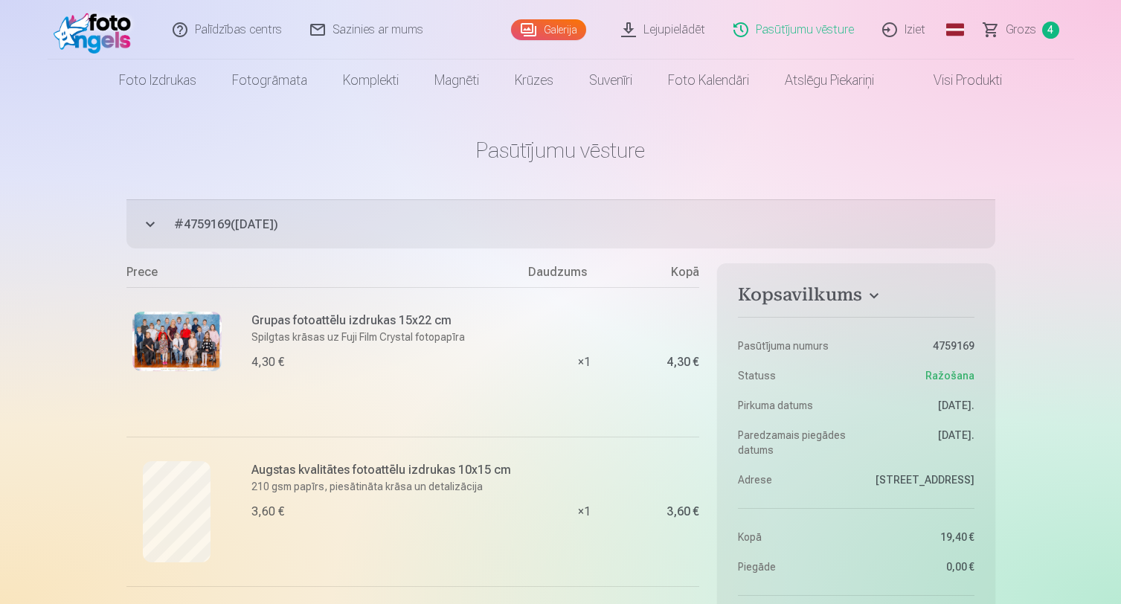
click at [916, 41] on link "Iziet" at bounding box center [903, 29] width 71 height 59
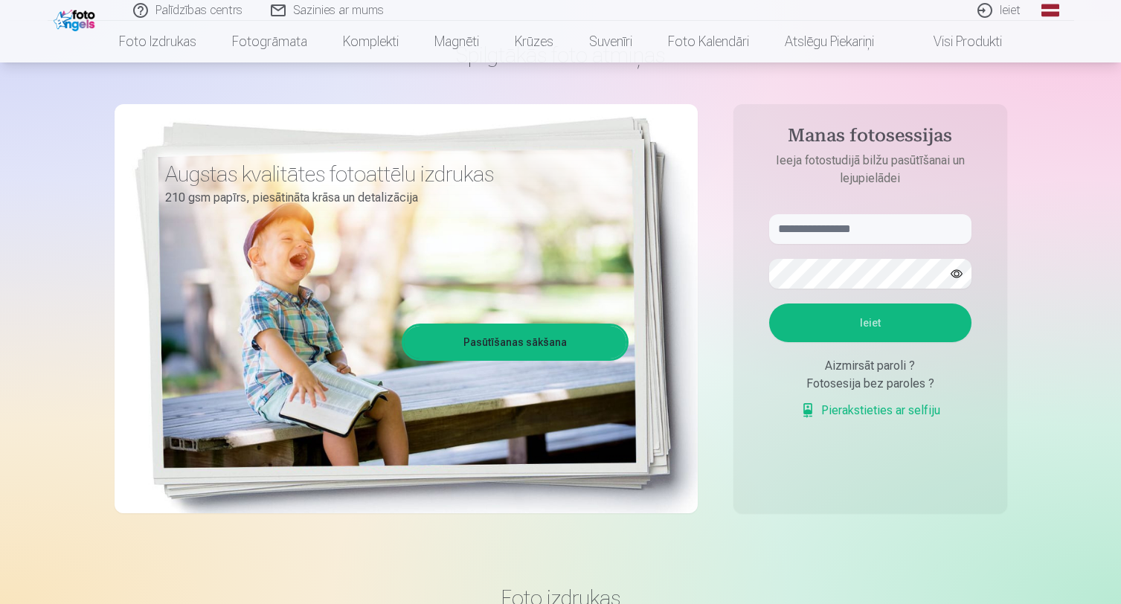
scroll to position [63, 0]
